Goal: Information Seeking & Learning: Find specific fact

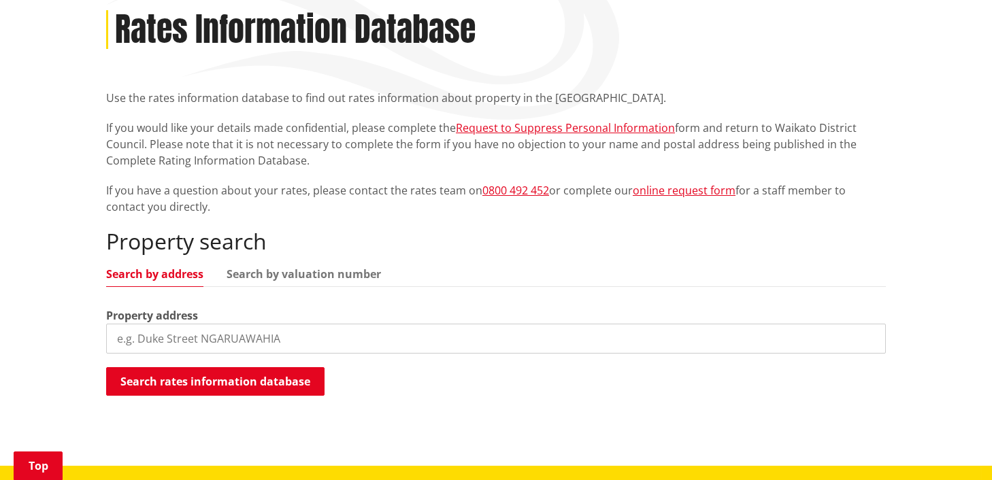
scroll to position [236, 0]
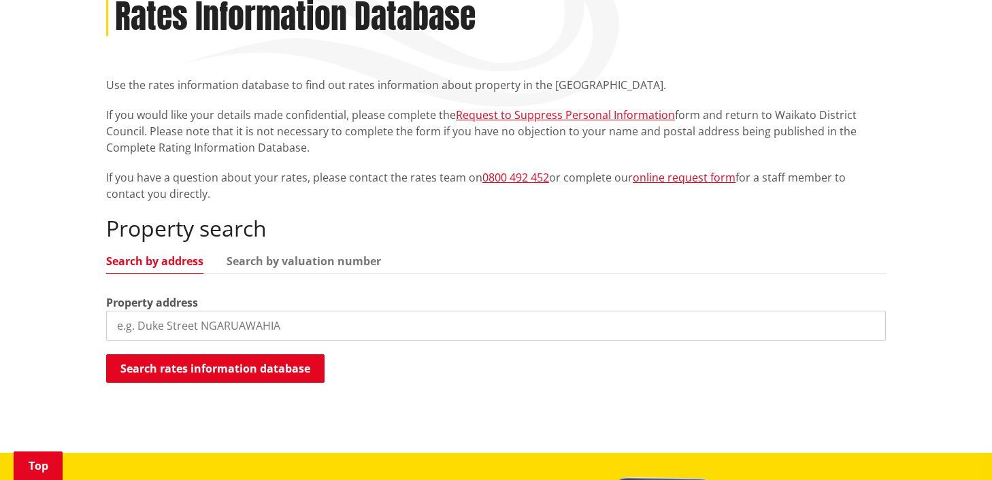
click at [169, 325] on input "search" at bounding box center [496, 326] width 780 height 30
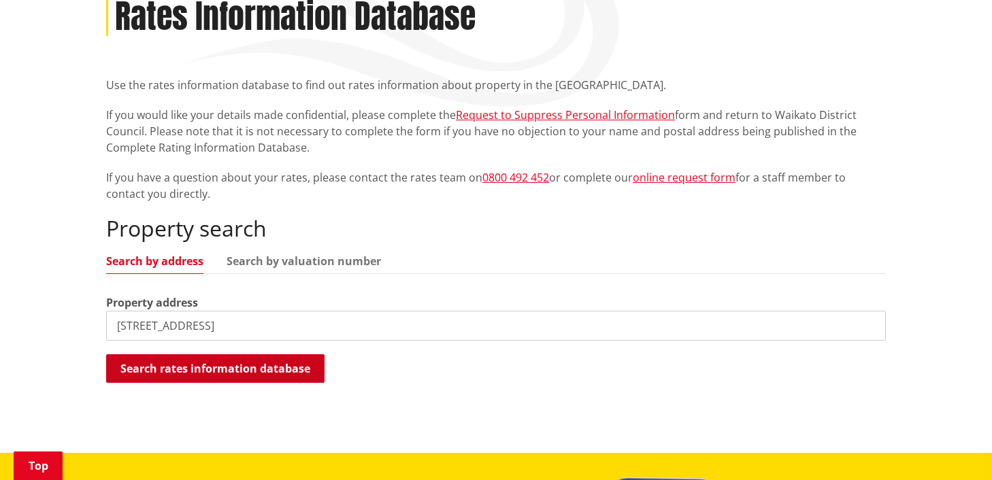
type input "[STREET_ADDRESS]"
click at [187, 371] on button "Search rates information database" at bounding box center [215, 368] width 218 height 29
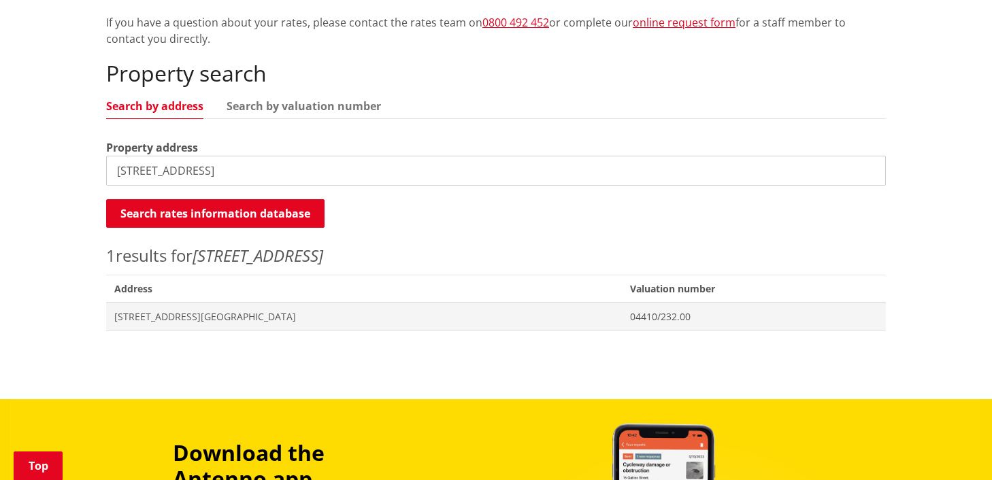
scroll to position [396, 0]
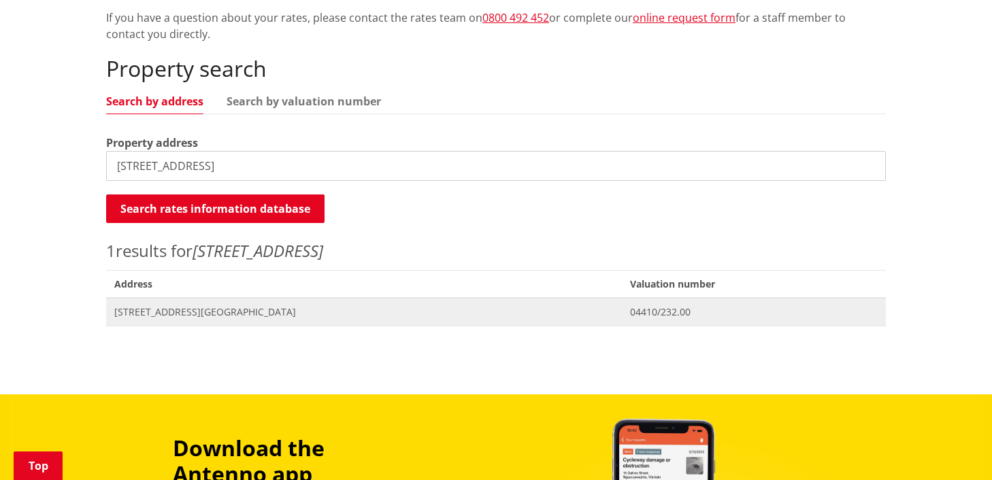
click at [572, 306] on span "Address [STREET_ADDRESS][GEOGRAPHIC_DATA]" at bounding box center [364, 312] width 516 height 28
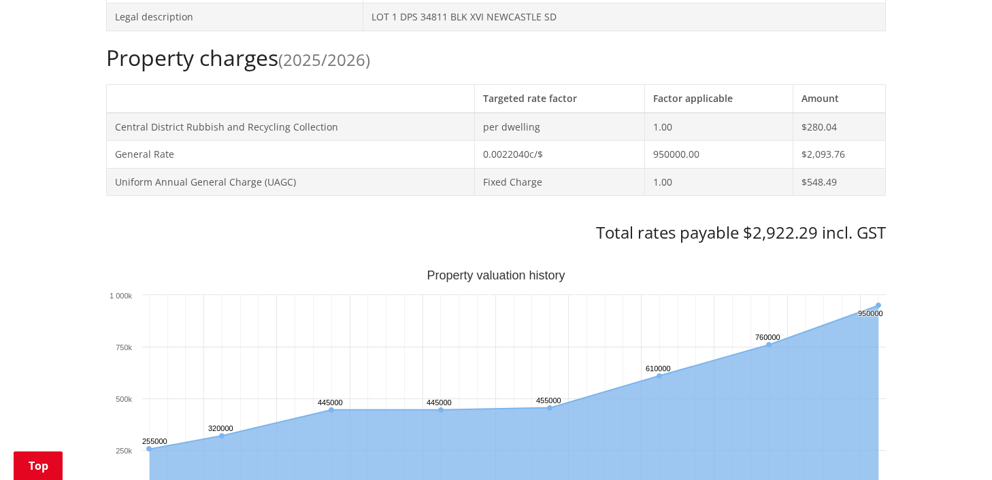
scroll to position [580, 0]
